Goal: Task Accomplishment & Management: Manage account settings

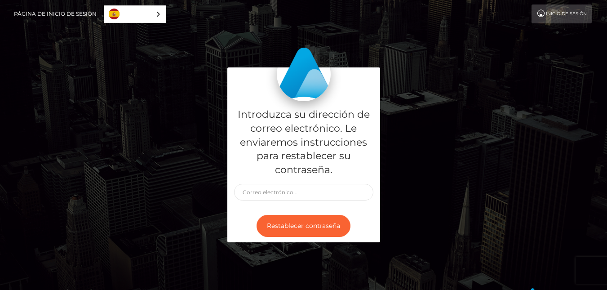
click at [567, 7] on link "Inicio de sesión" at bounding box center [561, 13] width 60 height 19
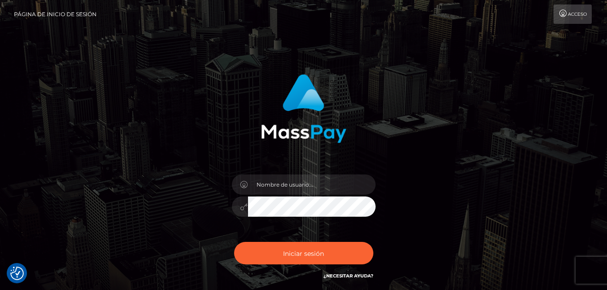
click at [59, 16] on font "Página de inicio de sesión" at bounding box center [55, 14] width 83 height 7
